Goal: Information Seeking & Learning: Learn about a topic

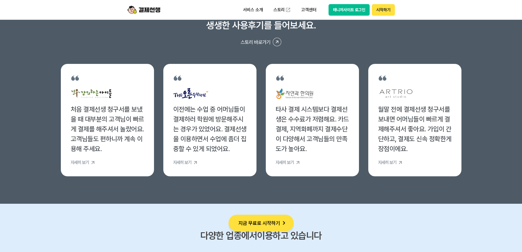
scroll to position [2111, 0]
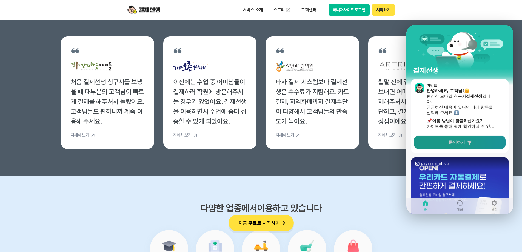
click at [457, 143] on span "문의하기" at bounding box center [457, 142] width 16 height 5
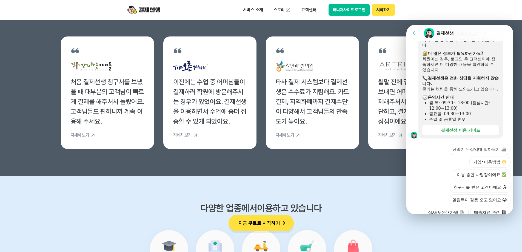
scroll to position [161, 0]
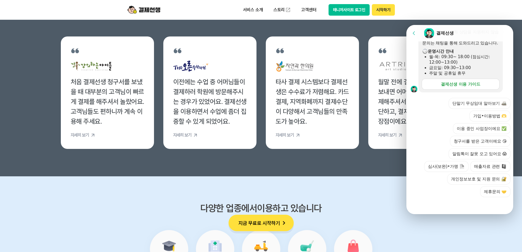
click at [461, 84] on div "결제선생 이용 가이드" at bounding box center [460, 83] width 39 height 5
click at [457, 209] on div at bounding box center [461, 204] width 109 height 15
click at [488, 193] on button "제휴문의 🤝" at bounding box center [495, 191] width 30 height 11
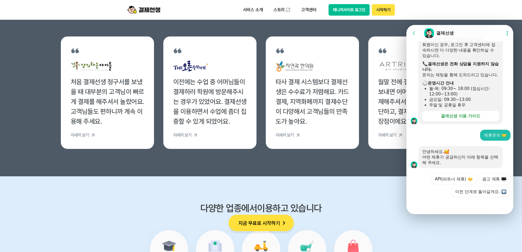
scroll to position [129, 0]
click at [455, 139] on div "제휴문의 🤝" at bounding box center [461, 135] width 109 height 11
click at [444, 198] on div at bounding box center [461, 204] width 109 height 15
click at [444, 206] on div at bounding box center [461, 204] width 109 height 15
click at [443, 210] on div at bounding box center [461, 204] width 109 height 15
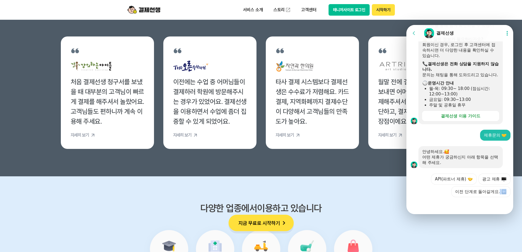
click at [443, 210] on div at bounding box center [461, 204] width 109 height 15
click at [434, 205] on div at bounding box center [461, 204] width 109 height 15
click at [435, 203] on div at bounding box center [461, 204] width 109 height 15
click at [433, 203] on div at bounding box center [461, 204] width 109 height 15
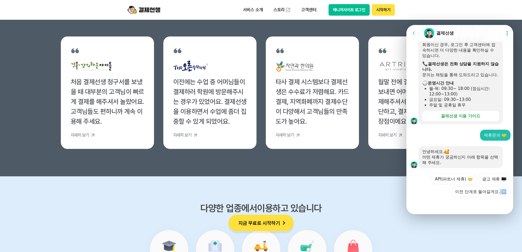
click at [433, 203] on div at bounding box center [461, 204] width 109 height 15
click at [432, 205] on div at bounding box center [461, 204] width 109 height 15
click at [438, 208] on div at bounding box center [461, 204] width 109 height 15
click at [507, 34] on icon at bounding box center [507, 32] width 5 height 5
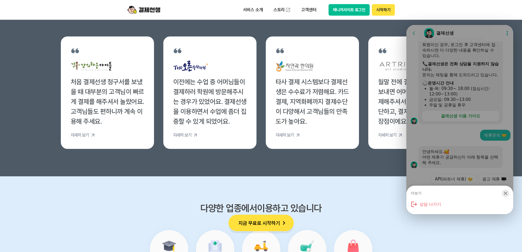
click at [506, 193] on icon "button" at bounding box center [506, 194] width 4 height 4
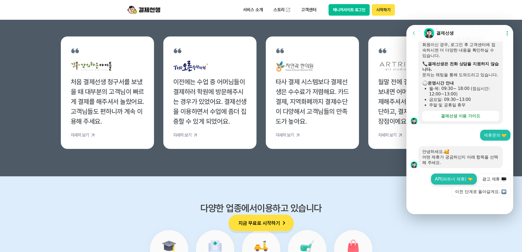
click at [456, 180] on button "API(파트너 제휴)" at bounding box center [454, 179] width 46 height 11
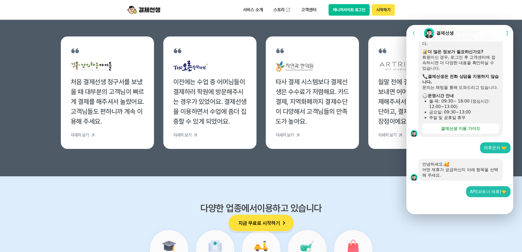
scroll to position [117, 0]
click at [424, 208] on div at bounding box center [461, 204] width 109 height 15
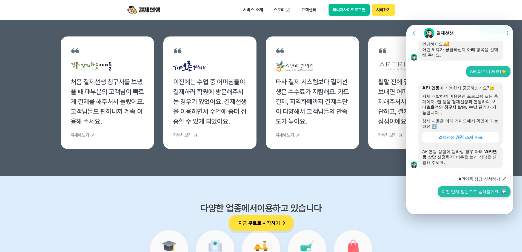
scroll to position [237, 0]
click at [455, 139] on div "결제선생 API 소개 자료" at bounding box center [461, 137] width 44 height 5
click at [307, 12] on p "고객센터" at bounding box center [308, 10] width 23 height 10
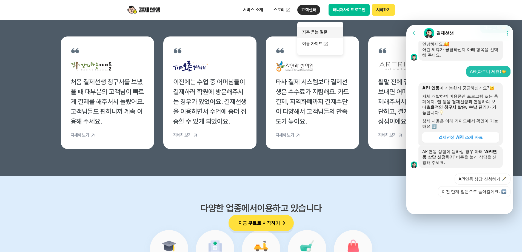
click at [314, 34] on link "자주 묻는 질문" at bounding box center [320, 32] width 46 height 11
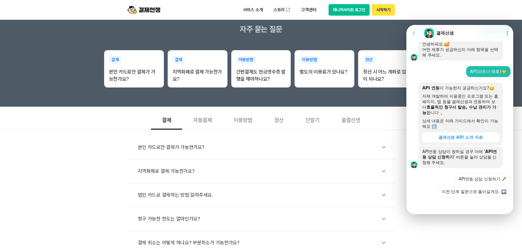
scroll to position [110, 0]
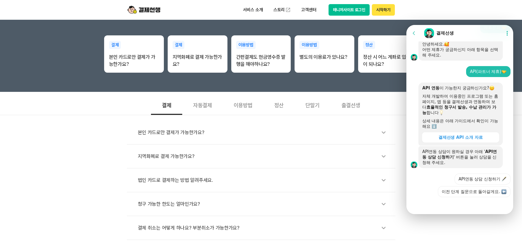
click at [507, 33] on icon at bounding box center [507, 33] width 1 height 5
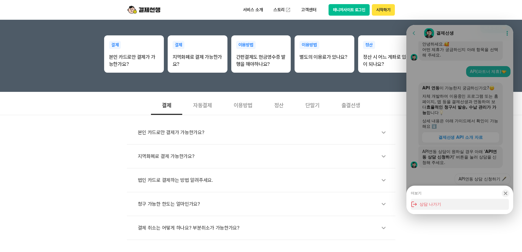
click at [430, 203] on button "상담 나가기" at bounding box center [460, 204] width 98 height 11
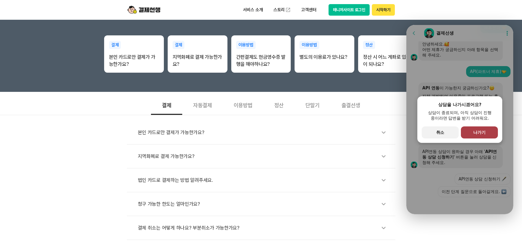
click at [481, 134] on span "나가기" at bounding box center [480, 132] width 12 height 5
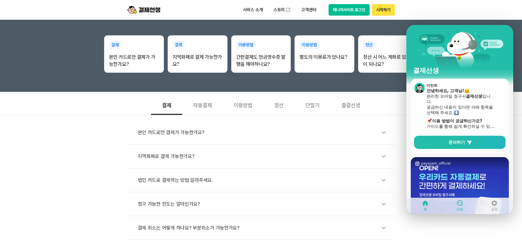
click at [462, 206] on icon at bounding box center [460, 203] width 7 height 7
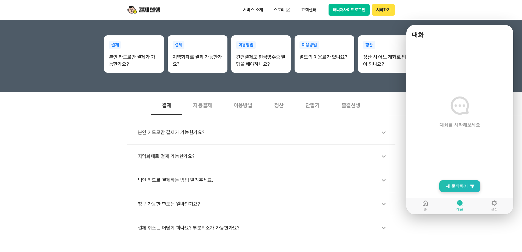
click at [463, 187] on span "새 문의하기" at bounding box center [457, 185] width 22 height 5
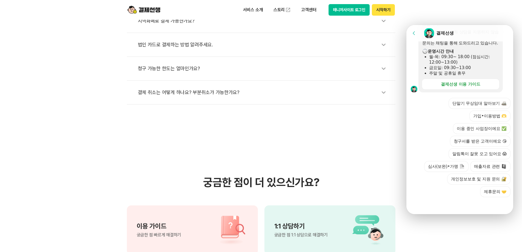
scroll to position [247, 0]
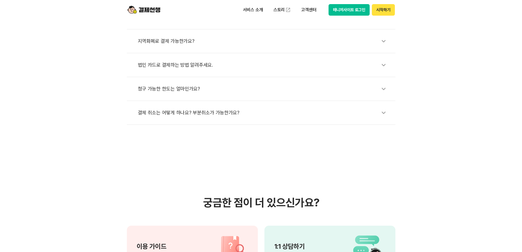
scroll to position [137, 0]
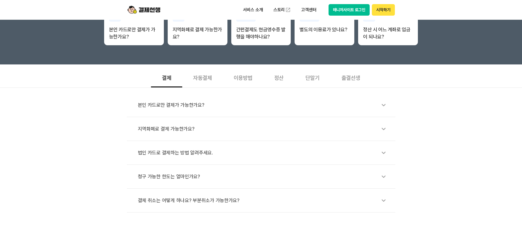
click at [240, 80] on div "이용방법" at bounding box center [243, 77] width 41 height 20
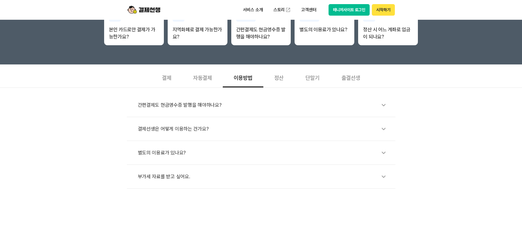
click at [165, 153] on div "별도의 이용료가 있나요?" at bounding box center [264, 152] width 252 height 13
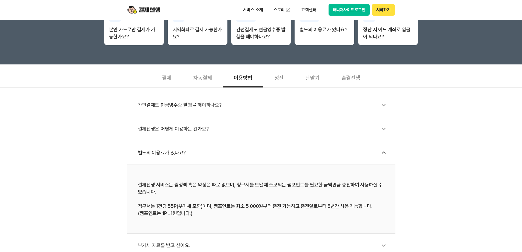
scroll to position [192, 0]
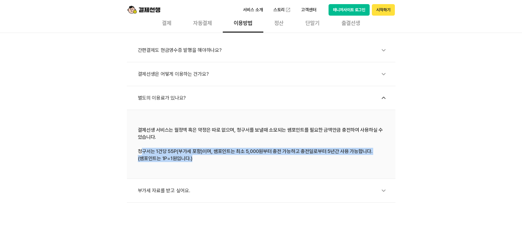
drag, startPoint x: 142, startPoint y: 152, endPoint x: 369, endPoint y: 160, distance: 227.1
click at [369, 160] on div "결제선생 서비스는 월정액 혹은 약정은 따로 없으며, 청구서를 보낼때 소모되는 쌤포인트를 필요한 금액만큼 충전하여 사용하실 수 있습니다. 청구서…" at bounding box center [261, 144] width 247 height 36
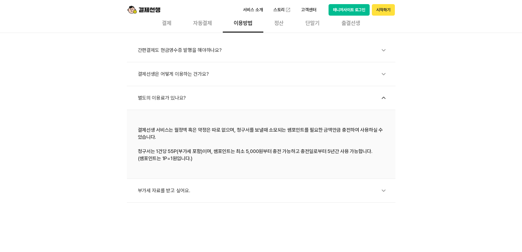
click at [253, 139] on div "결제선생 서비스는 월정액 혹은 약정은 따로 없으며, 청구서를 보낼때 소모되는 쌤포인트를 필요한 금액만큼 충전하여 사용하실 수 있습니다. 청구서…" at bounding box center [261, 144] width 247 height 36
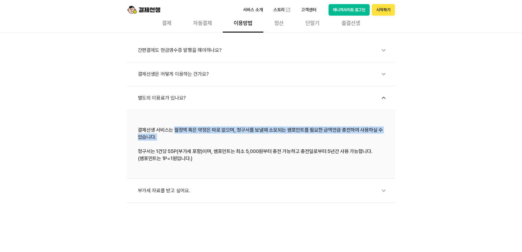
drag, startPoint x: 174, startPoint y: 131, endPoint x: 379, endPoint y: 142, distance: 205.7
click at [379, 142] on div "결제선생 서비스는 월정액 혹은 약정은 따로 없으며, 청구서를 보낼때 소모되는 쌤포인트를 필요한 금액만큼 충전하여 사용하실 수 있습니다. 청구서…" at bounding box center [261, 144] width 247 height 36
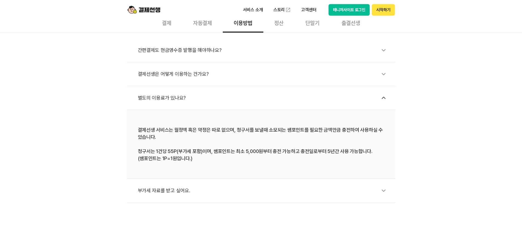
click at [296, 175] on li "결제선생 서비스는 월정액 혹은 약정은 따로 없으며, 청구서를 보낼때 소모되는 쌤포인트를 필요한 금액만큼 충전하여 사용하실 수 있습니다. 청구서…" at bounding box center [261, 144] width 269 height 69
click at [189, 52] on div "간편결제도 현금영수증 발행을 해야하나요?" at bounding box center [264, 50] width 252 height 13
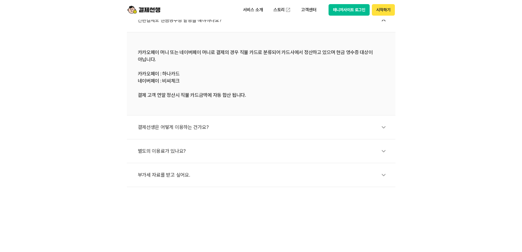
scroll to position [219, 0]
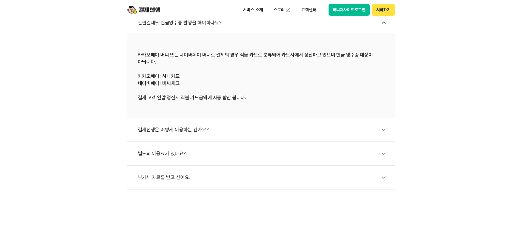
click at [173, 154] on div "별도의 이용료가 있나요?" at bounding box center [264, 153] width 252 height 13
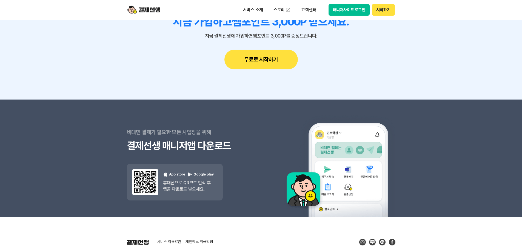
scroll to position [756, 0]
